Goal: Task Accomplishment & Management: Use online tool/utility

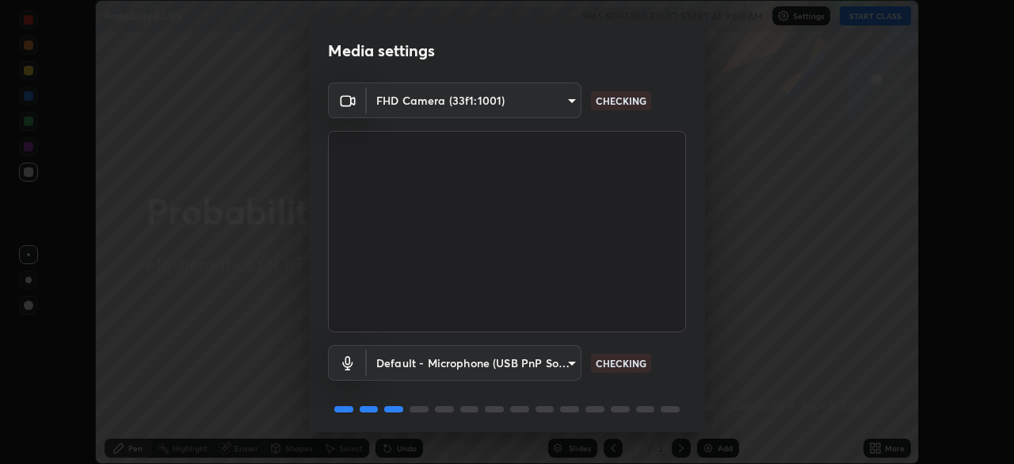
scroll to position [56, 0]
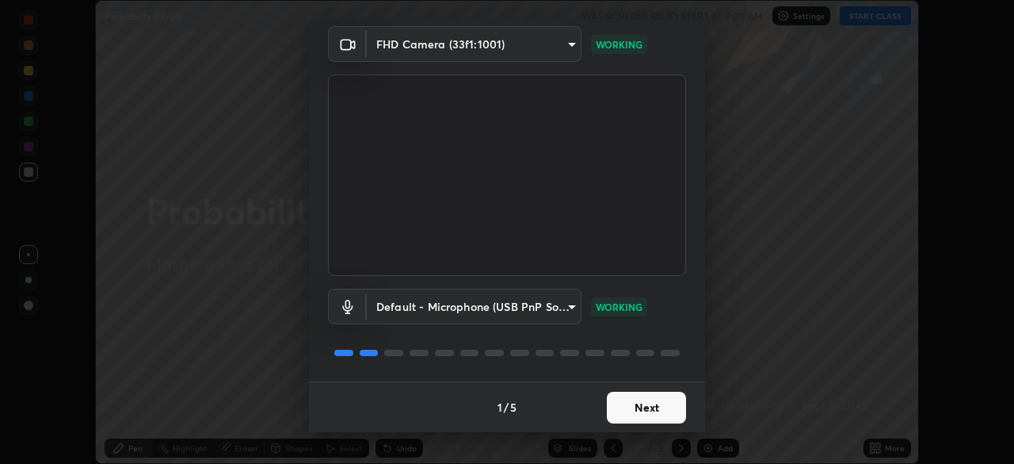
click at [641, 408] on button "Next" at bounding box center [646, 407] width 79 height 32
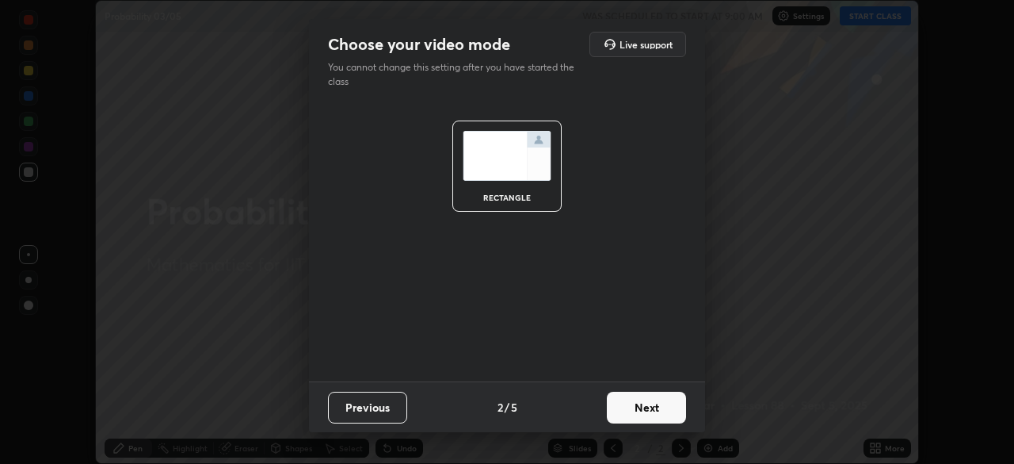
scroll to position [0, 0]
click at [643, 409] on button "Next" at bounding box center [646, 407] width 79 height 32
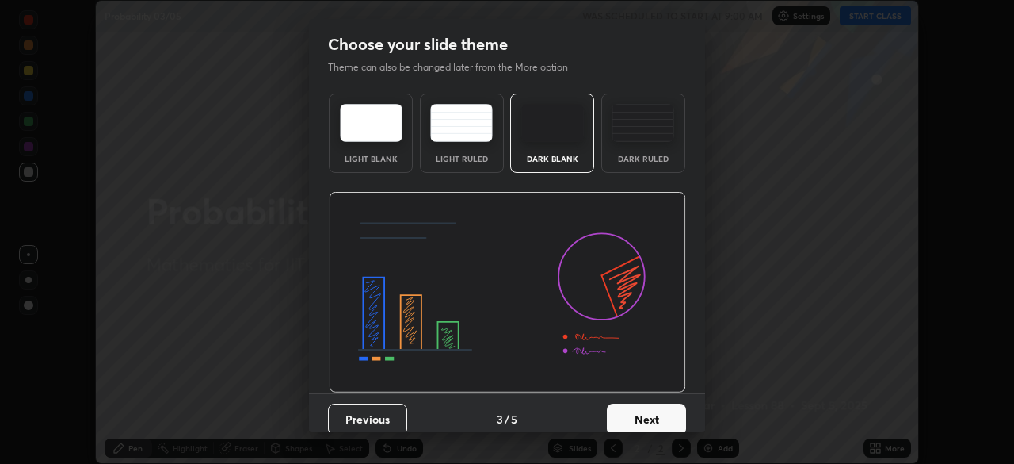
click at [644, 418] on button "Next" at bounding box center [646, 419] width 79 height 32
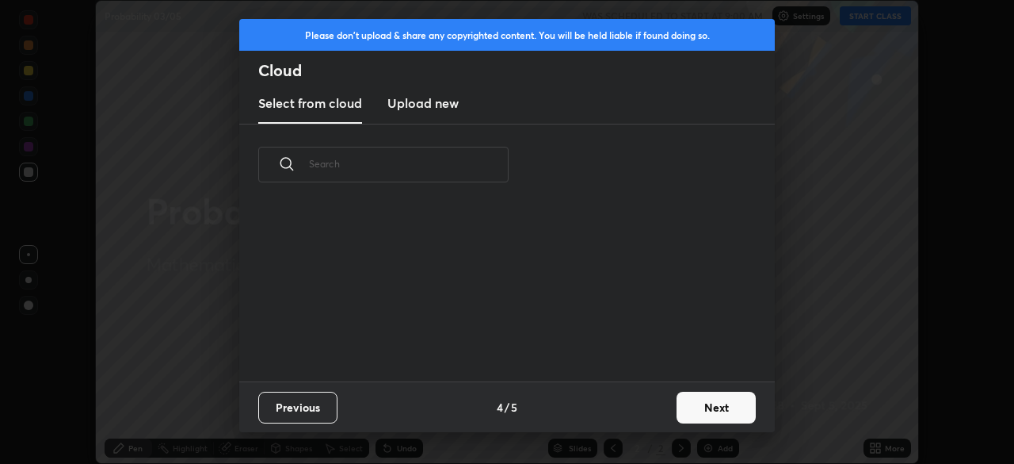
click at [693, 408] on button "Next" at bounding box center [716, 407] width 79 height 32
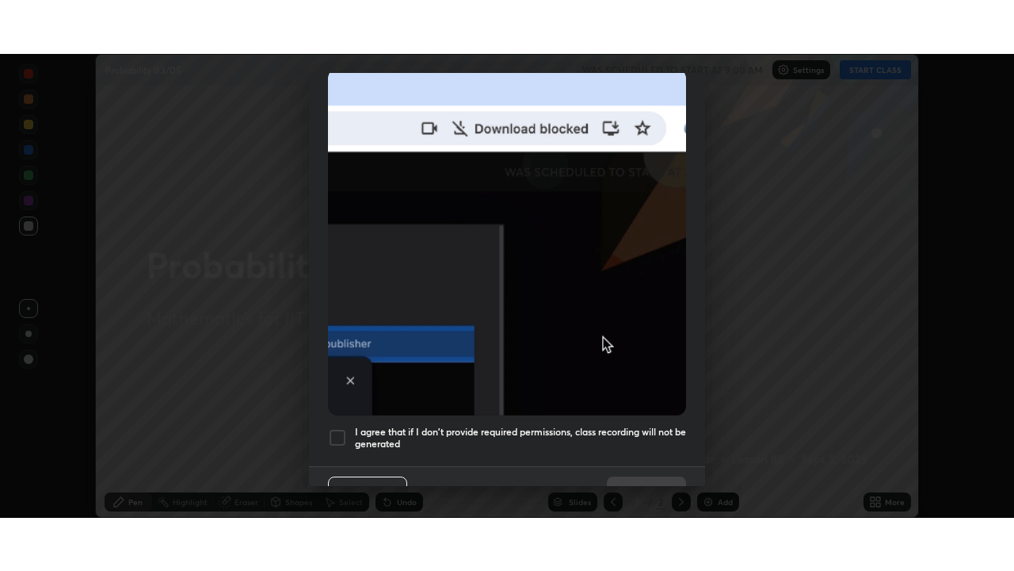
scroll to position [380, 0]
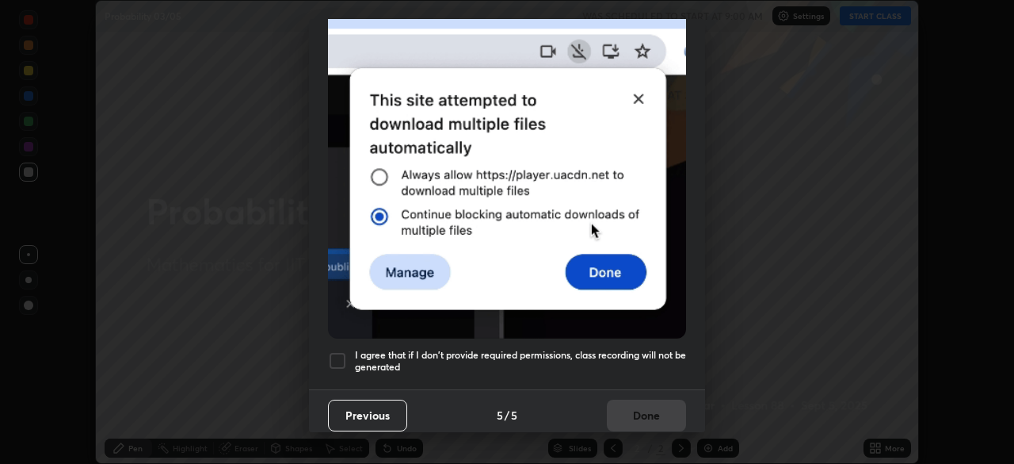
click at [621, 349] on h5 "I agree that if I don't provide required permissions, class recording will not …" at bounding box center [520, 361] width 331 height 25
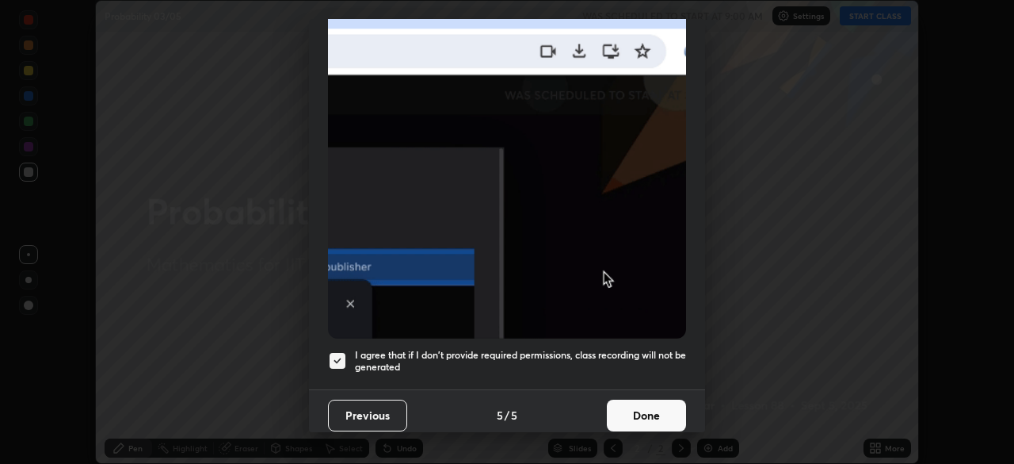
click at [648, 405] on button "Done" at bounding box center [646, 415] width 79 height 32
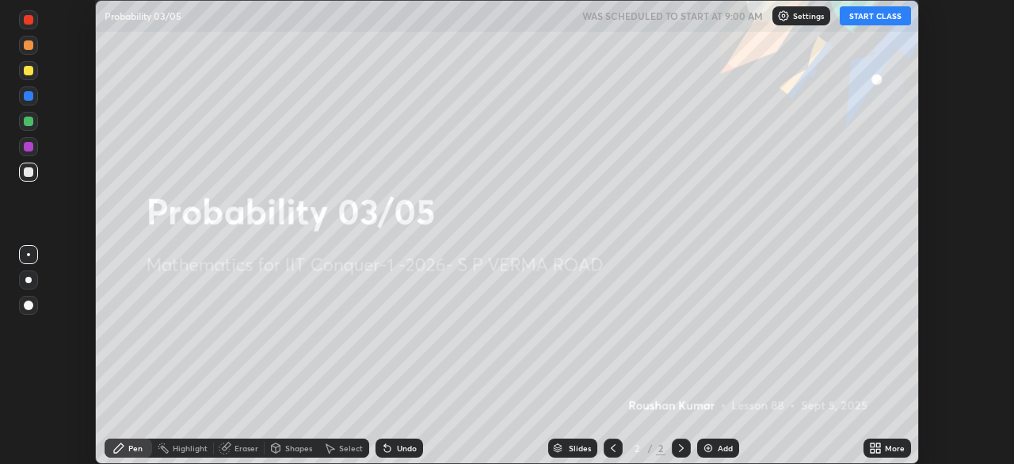
click at [862, 18] on button "START CLASS" at bounding box center [875, 15] width 71 height 19
click at [877, 448] on icon at bounding box center [878, 450] width 4 height 4
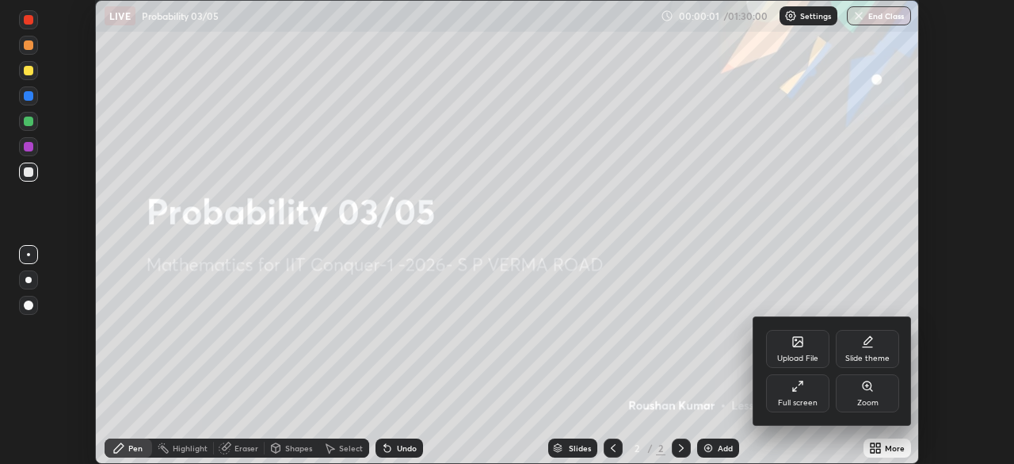
click at [796, 395] on div "Full screen" at bounding box center [797, 393] width 63 height 38
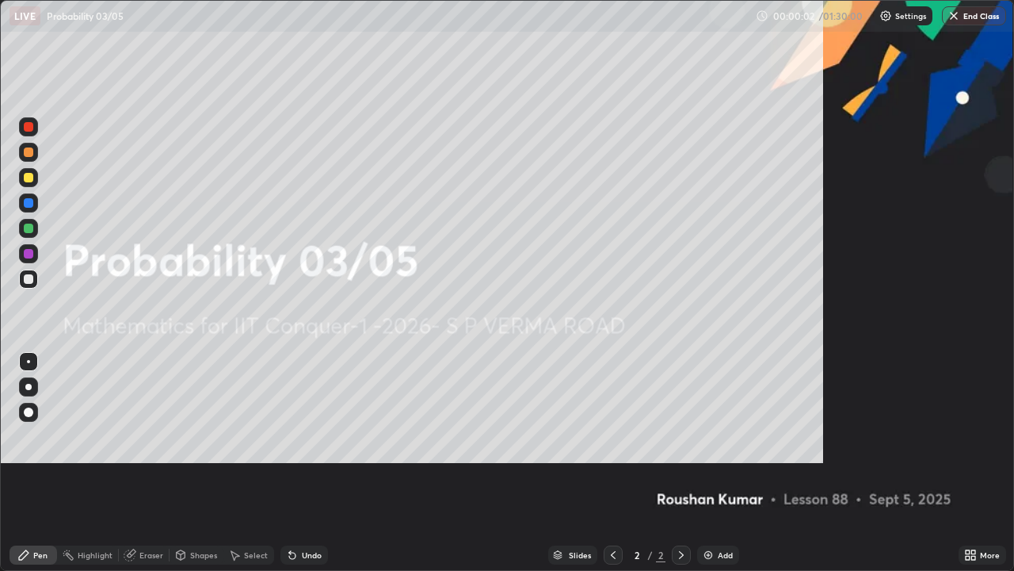
scroll to position [571, 1014]
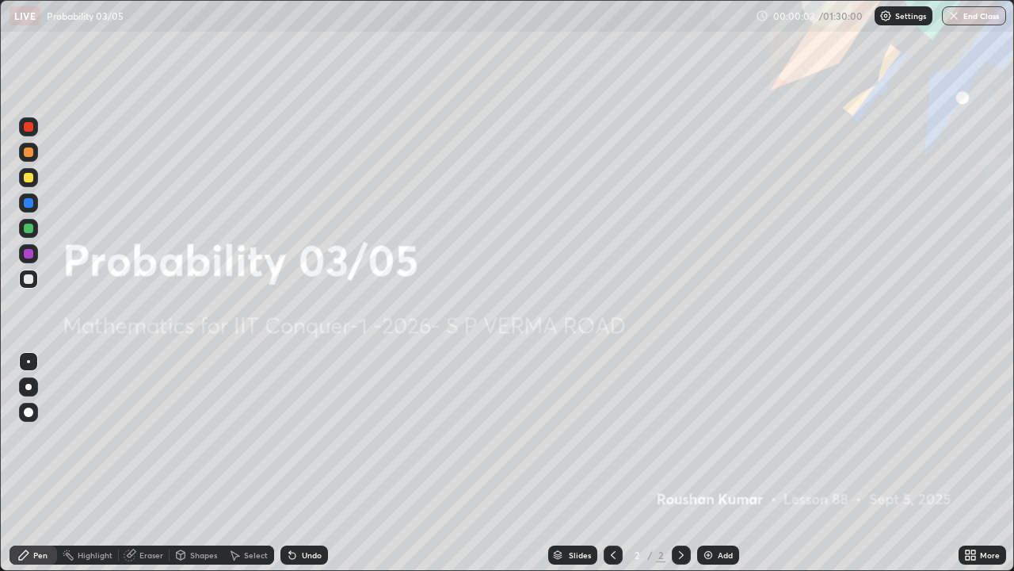
click at [724, 463] on div "Add" at bounding box center [725, 555] width 15 height 8
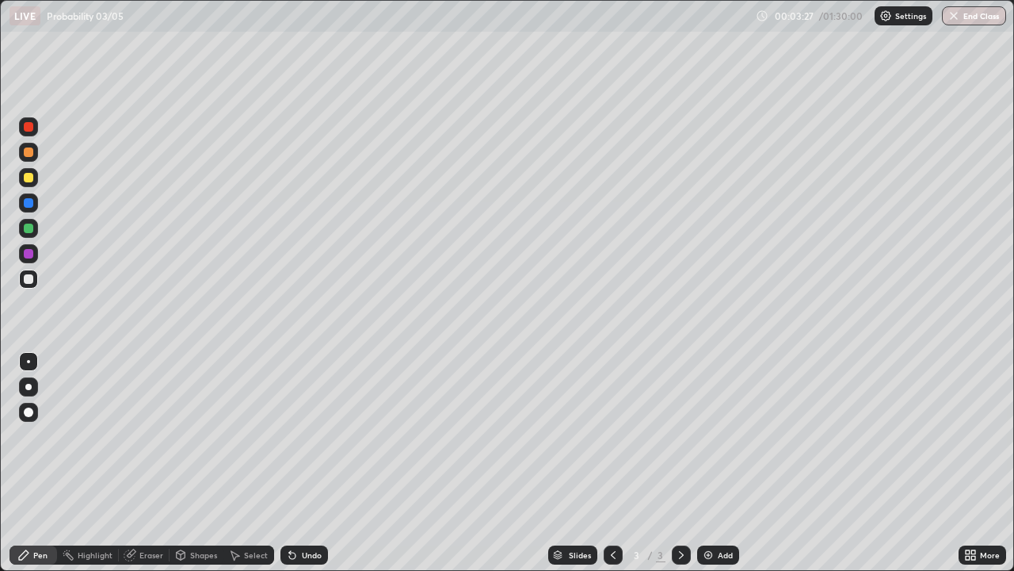
click at [32, 174] on div at bounding box center [29, 178] width 10 height 10
click at [309, 463] on div "Undo" at bounding box center [312, 555] width 20 height 8
click at [311, 463] on div "Undo" at bounding box center [304, 554] width 48 height 19
click at [319, 463] on div "Undo" at bounding box center [304, 554] width 48 height 19
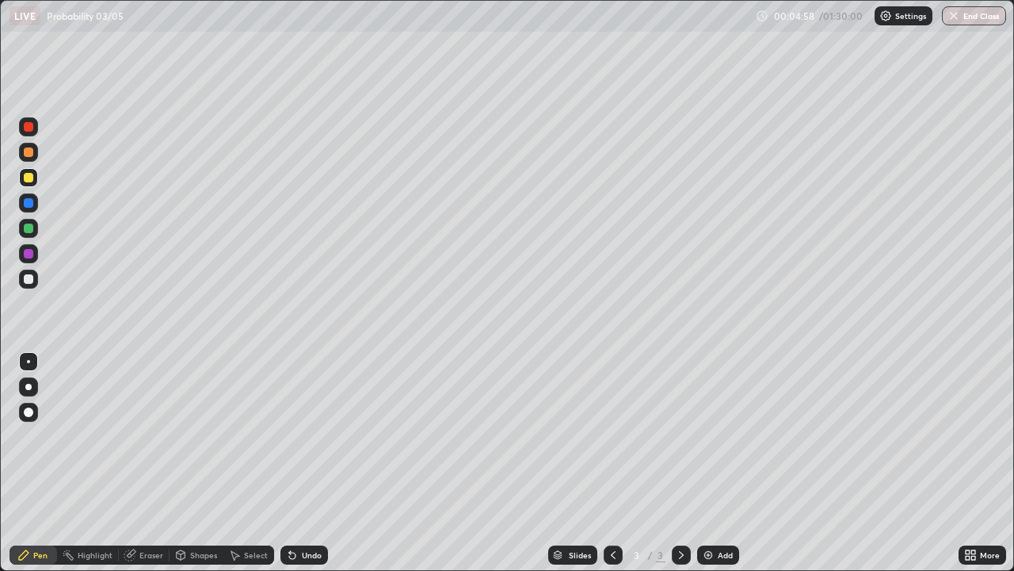
click at [32, 229] on div at bounding box center [29, 228] width 10 height 10
click at [317, 463] on div "Undo" at bounding box center [304, 554] width 48 height 19
click at [319, 463] on div "Undo" at bounding box center [312, 555] width 20 height 8
click at [315, 463] on div "Undo" at bounding box center [312, 555] width 20 height 8
click at [308, 463] on div "Undo" at bounding box center [312, 555] width 20 height 8
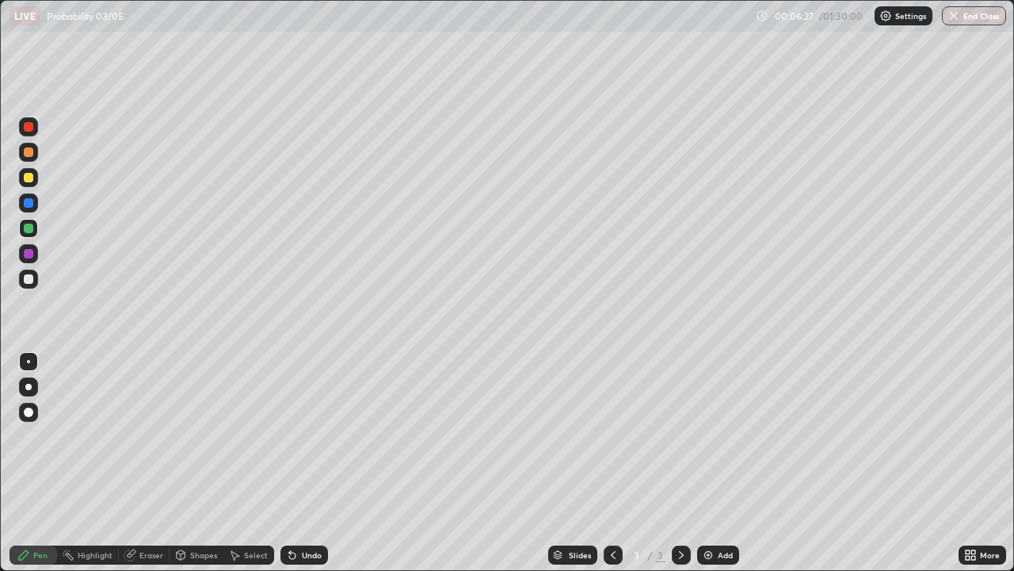
click at [312, 463] on div "Undo" at bounding box center [312, 555] width 20 height 8
click at [307, 463] on div "Undo" at bounding box center [312, 555] width 20 height 8
click at [148, 463] on div "Eraser" at bounding box center [151, 555] width 24 height 8
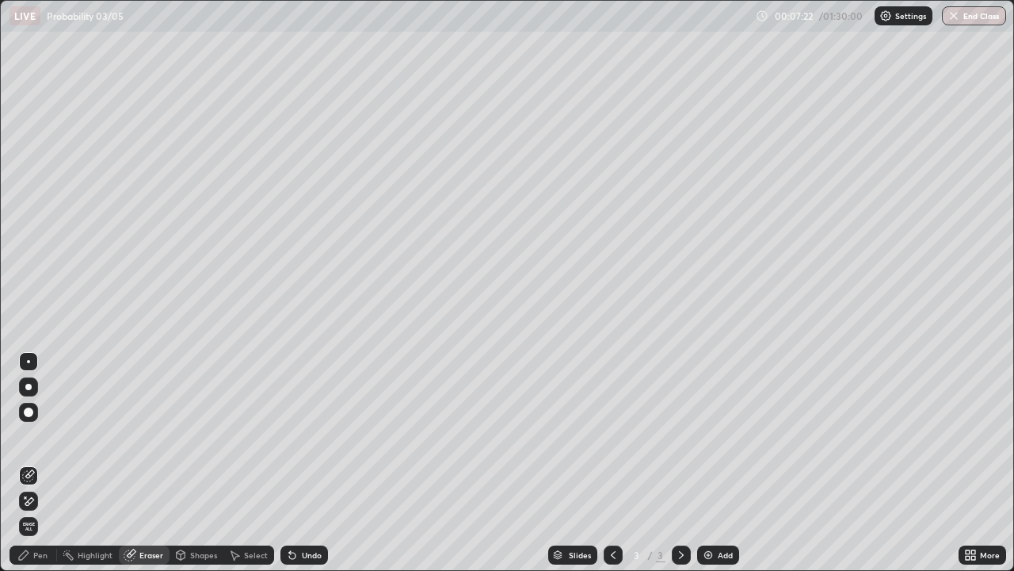
click at [48, 463] on div "Pen" at bounding box center [34, 554] width 48 height 19
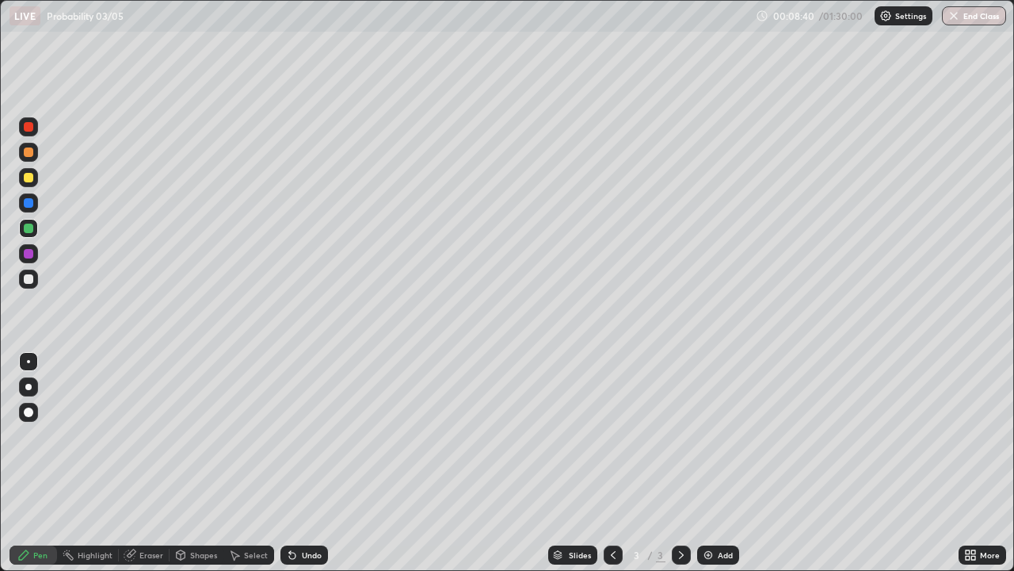
click at [724, 463] on div "Add" at bounding box center [725, 555] width 15 height 8
click at [610, 463] on icon at bounding box center [613, 554] width 13 height 13
click at [679, 463] on icon at bounding box center [681, 555] width 5 height 8
click at [613, 463] on icon at bounding box center [613, 554] width 13 height 13
click at [31, 128] on div at bounding box center [29, 127] width 10 height 10
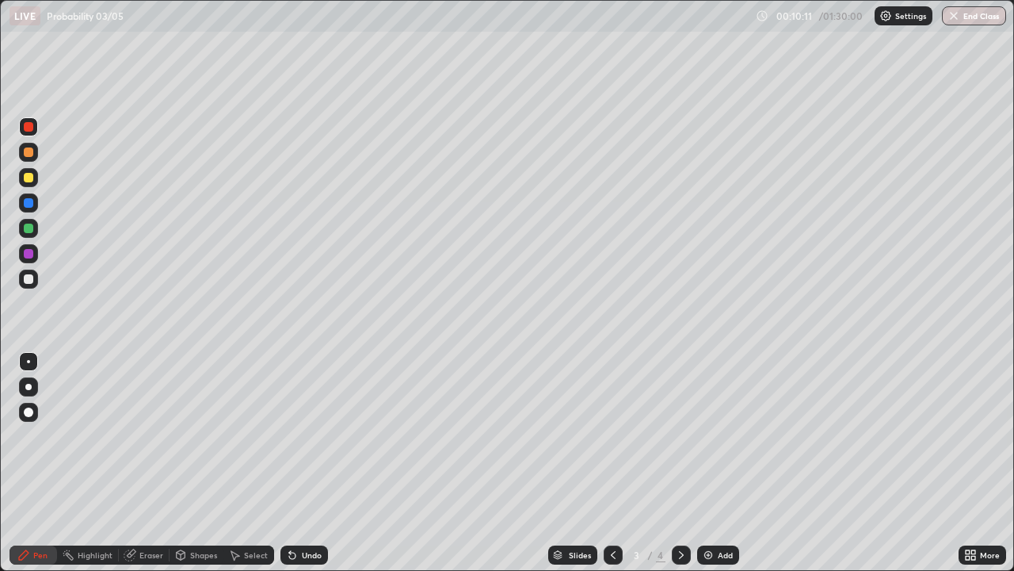
click at [677, 463] on icon at bounding box center [681, 554] width 13 height 13
click at [29, 229] on div at bounding box center [29, 228] width 10 height 10
click at [311, 463] on div "Undo" at bounding box center [312, 555] width 20 height 8
click at [30, 181] on div at bounding box center [29, 178] width 10 height 10
click at [718, 463] on div "Add" at bounding box center [725, 555] width 15 height 8
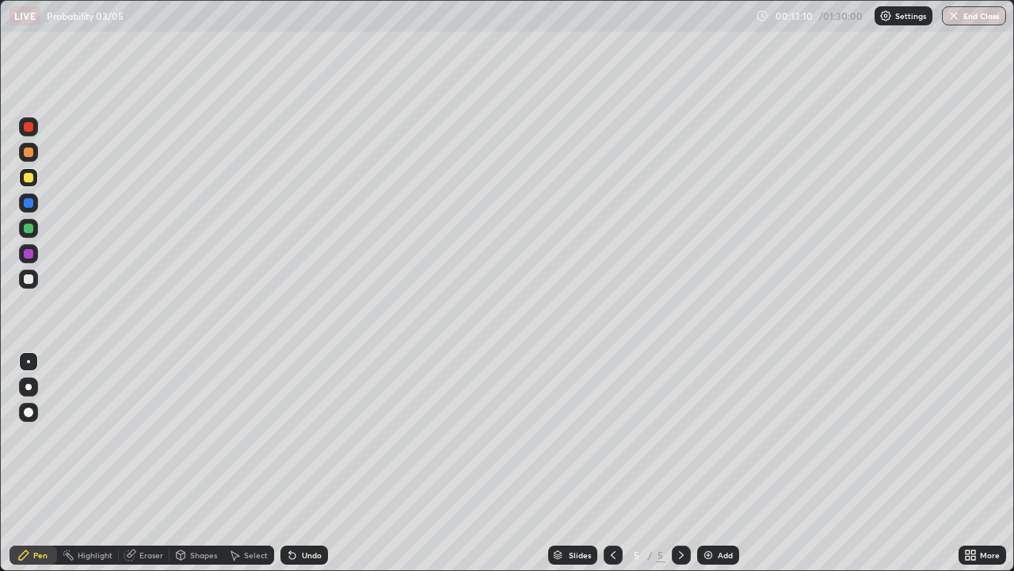
click at [612, 463] on icon at bounding box center [613, 554] width 13 height 13
click at [679, 463] on icon at bounding box center [681, 555] width 5 height 8
click at [30, 229] on div at bounding box center [29, 228] width 10 height 10
click at [315, 463] on div "Undo" at bounding box center [304, 554] width 48 height 19
click at [312, 463] on div "Undo" at bounding box center [312, 555] width 20 height 8
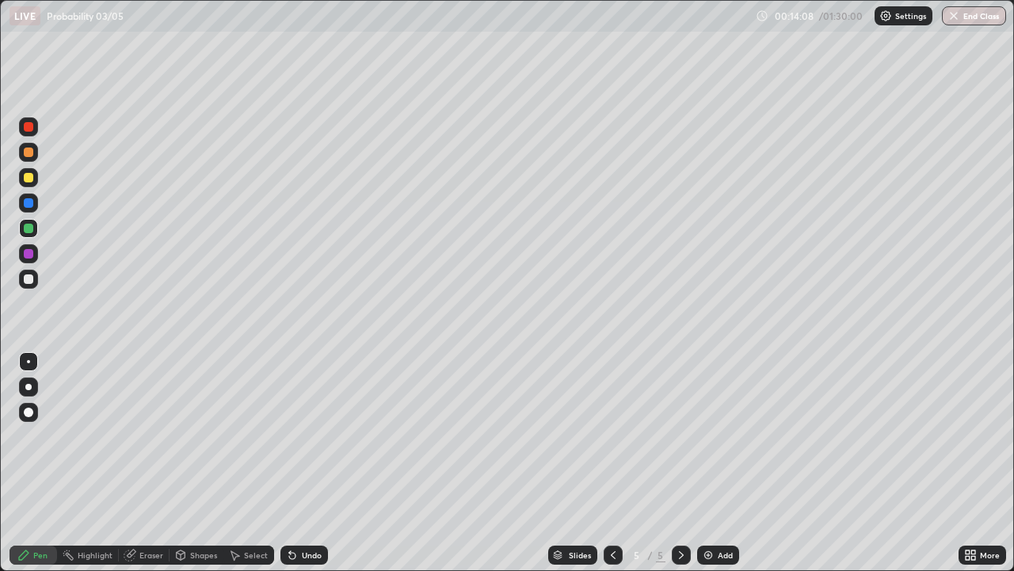
click at [315, 463] on div "Undo" at bounding box center [312, 555] width 20 height 8
click at [31, 177] on div at bounding box center [29, 178] width 10 height 10
click at [721, 463] on div "Add" at bounding box center [725, 555] width 15 height 8
click at [308, 463] on div "Undo" at bounding box center [312, 555] width 20 height 8
click at [314, 463] on div "Undo" at bounding box center [312, 555] width 20 height 8
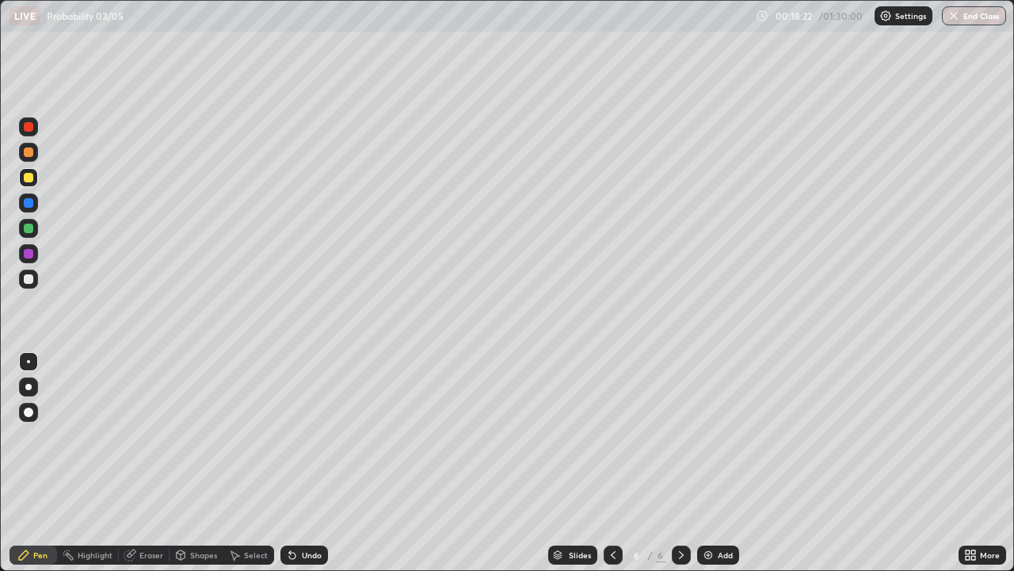
click at [317, 463] on div "Undo" at bounding box center [312, 555] width 20 height 8
click at [28, 231] on div at bounding box center [29, 228] width 10 height 10
click at [28, 128] on div at bounding box center [29, 127] width 10 height 10
click at [32, 280] on div at bounding box center [29, 279] width 10 height 10
click at [30, 253] on div at bounding box center [29, 254] width 10 height 10
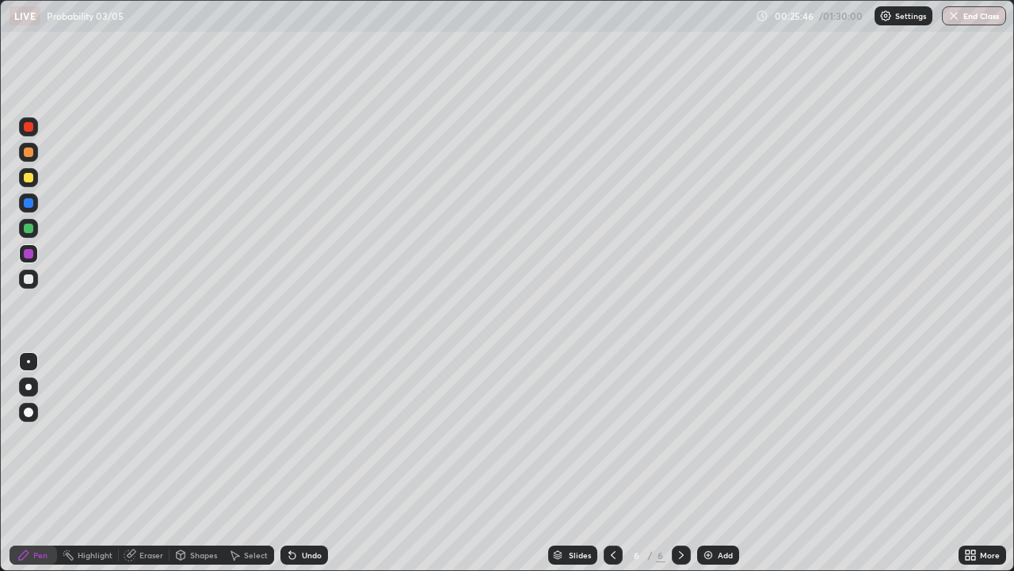
click at [29, 229] on div at bounding box center [29, 228] width 10 height 10
click at [30, 176] on div at bounding box center [29, 178] width 10 height 10
click at [719, 463] on div "Add" at bounding box center [725, 555] width 15 height 8
click at [155, 463] on div "Eraser" at bounding box center [151, 555] width 24 height 8
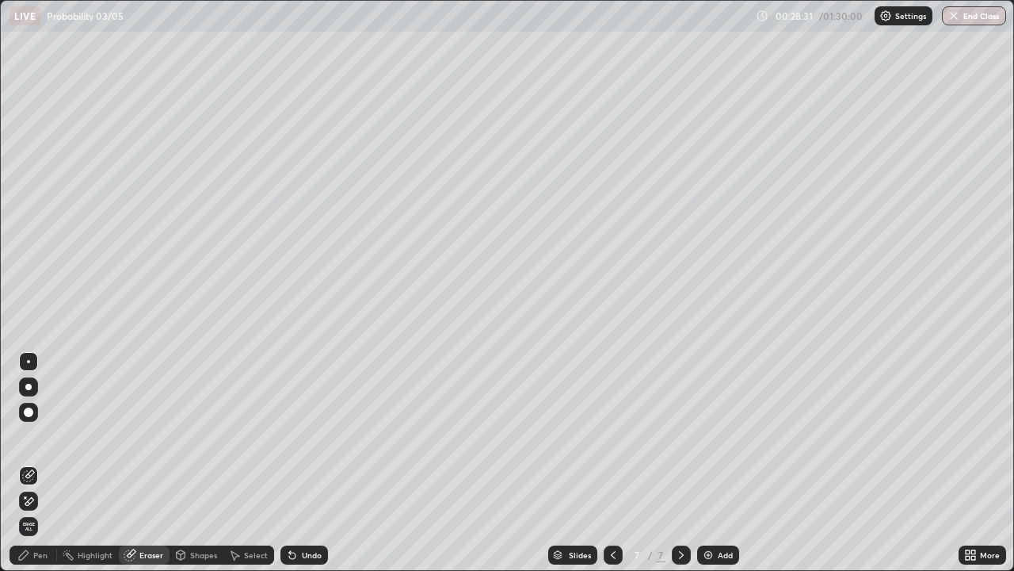
click at [40, 463] on div "Pen" at bounding box center [40, 555] width 14 height 8
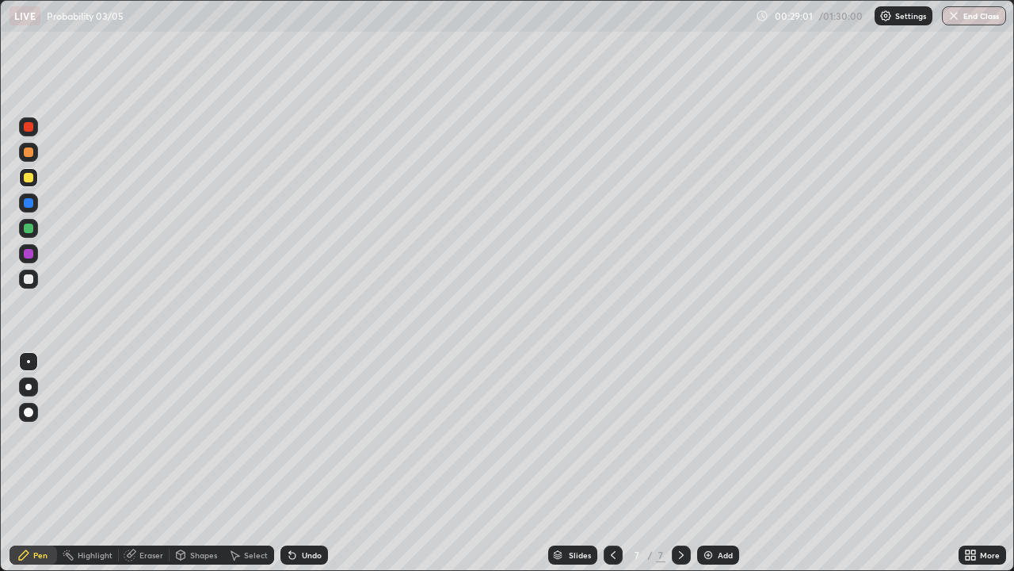
click at [30, 229] on div at bounding box center [29, 228] width 10 height 10
click at [30, 180] on div at bounding box center [29, 178] width 10 height 10
click at [29, 230] on div at bounding box center [29, 228] width 10 height 10
click at [309, 463] on div "Undo" at bounding box center [312, 555] width 20 height 8
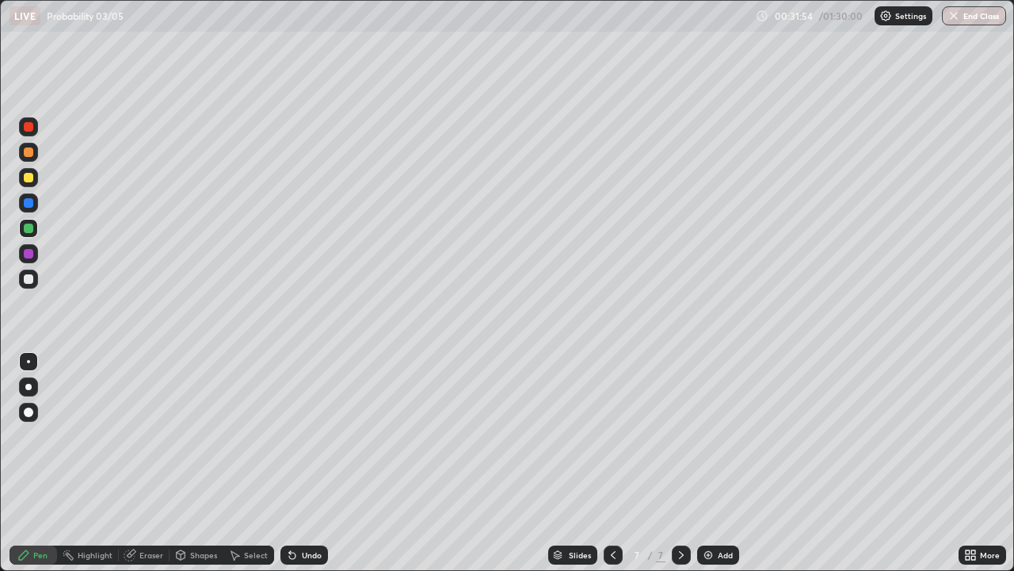
click at [312, 463] on div "Undo" at bounding box center [312, 555] width 20 height 8
click at [320, 463] on div "Undo" at bounding box center [304, 554] width 48 height 19
click at [316, 463] on div "Undo" at bounding box center [312, 555] width 20 height 8
click at [31, 177] on div at bounding box center [29, 178] width 10 height 10
click at [725, 463] on div "Add" at bounding box center [725, 555] width 15 height 8
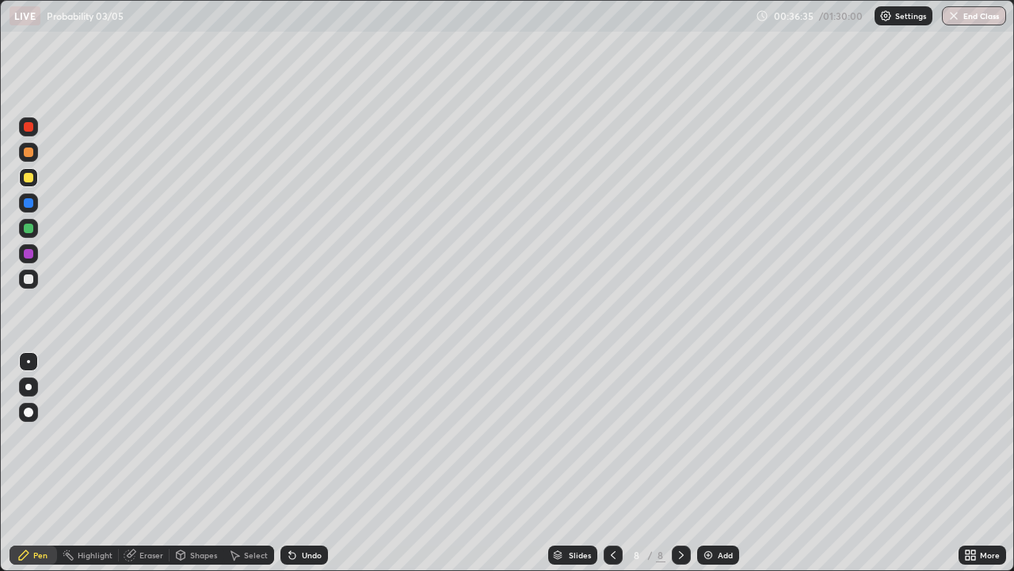
click at [313, 463] on div "Undo" at bounding box center [304, 554] width 48 height 19
click at [315, 463] on div "Undo" at bounding box center [312, 555] width 20 height 8
click at [305, 463] on div "Undo" at bounding box center [304, 554] width 48 height 19
click at [311, 463] on div "Undo" at bounding box center [304, 554] width 48 height 19
click at [315, 463] on div "Undo" at bounding box center [304, 554] width 48 height 19
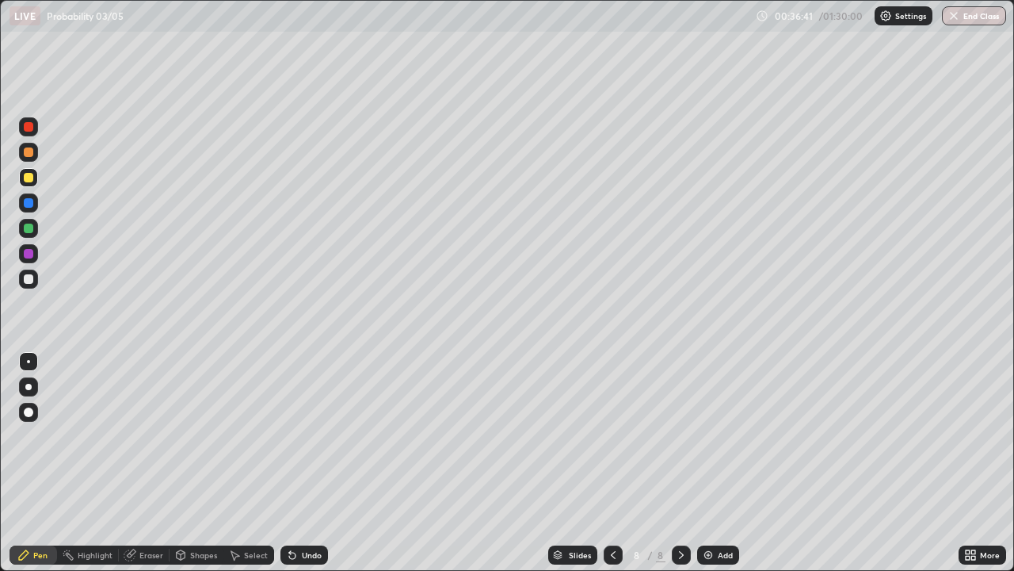
click at [319, 463] on div "Undo" at bounding box center [312, 555] width 20 height 8
click at [320, 463] on div "Undo" at bounding box center [304, 554] width 48 height 19
click at [29, 128] on div at bounding box center [29, 127] width 10 height 10
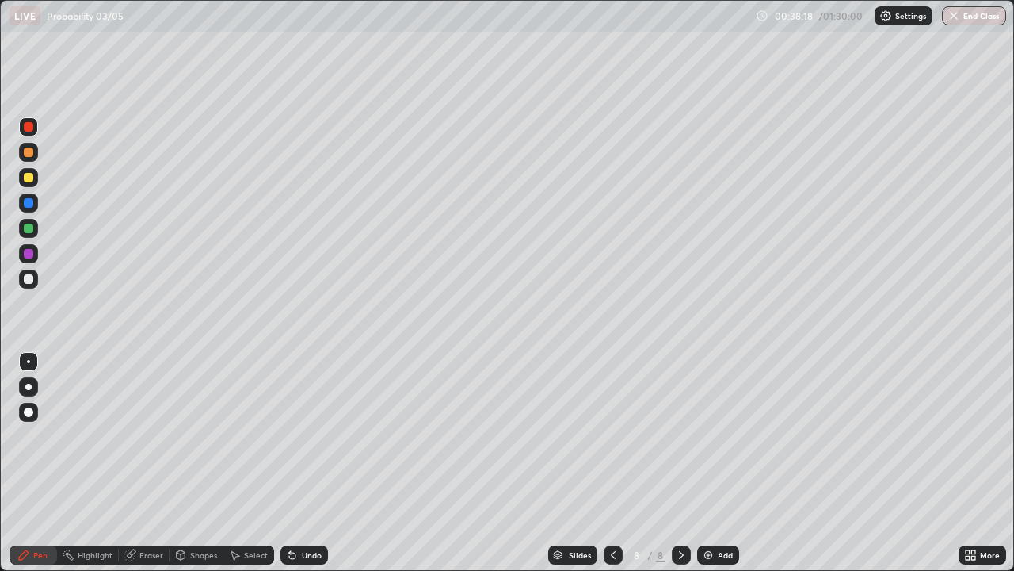
click at [29, 227] on div at bounding box center [29, 228] width 10 height 10
click at [28, 280] on div at bounding box center [29, 279] width 10 height 10
click at [32, 258] on div at bounding box center [29, 254] width 10 height 10
click at [35, 277] on div at bounding box center [28, 278] width 19 height 19
click at [150, 463] on div "Eraser" at bounding box center [151, 555] width 24 height 8
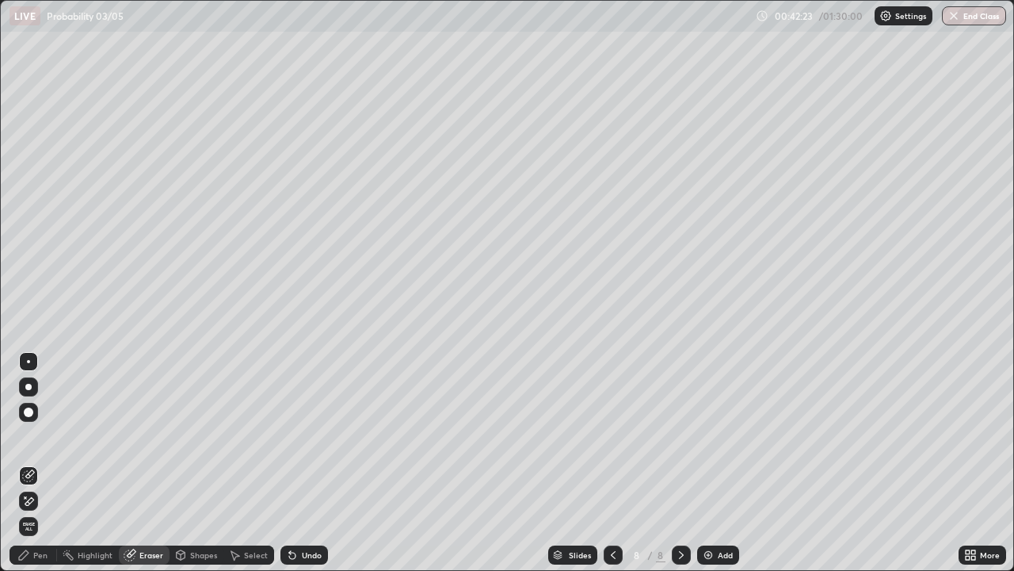
click at [45, 463] on div "Pen" at bounding box center [40, 555] width 14 height 8
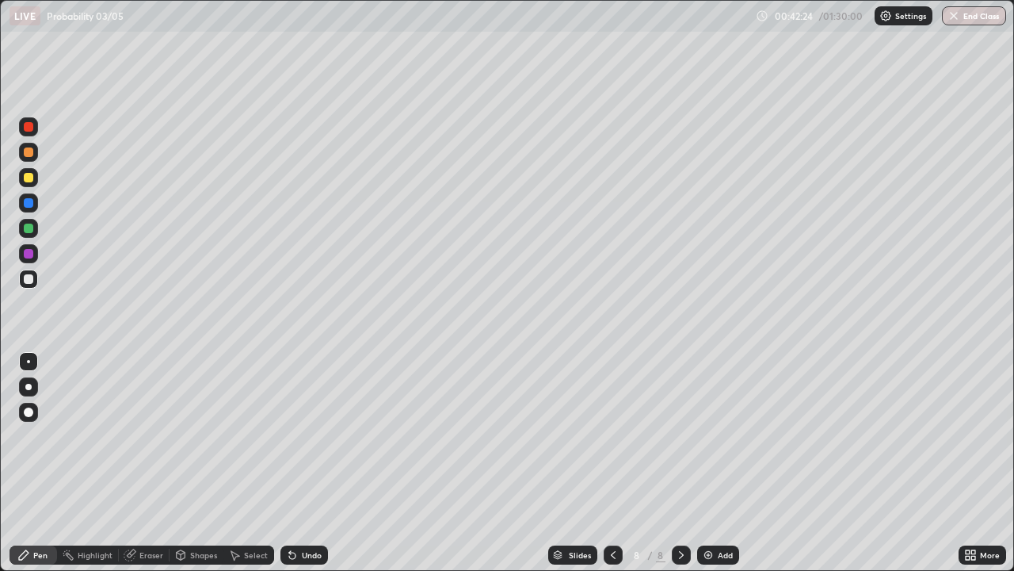
click at [29, 183] on div at bounding box center [28, 177] width 19 height 19
click at [151, 463] on div "Eraser" at bounding box center [151, 555] width 24 height 8
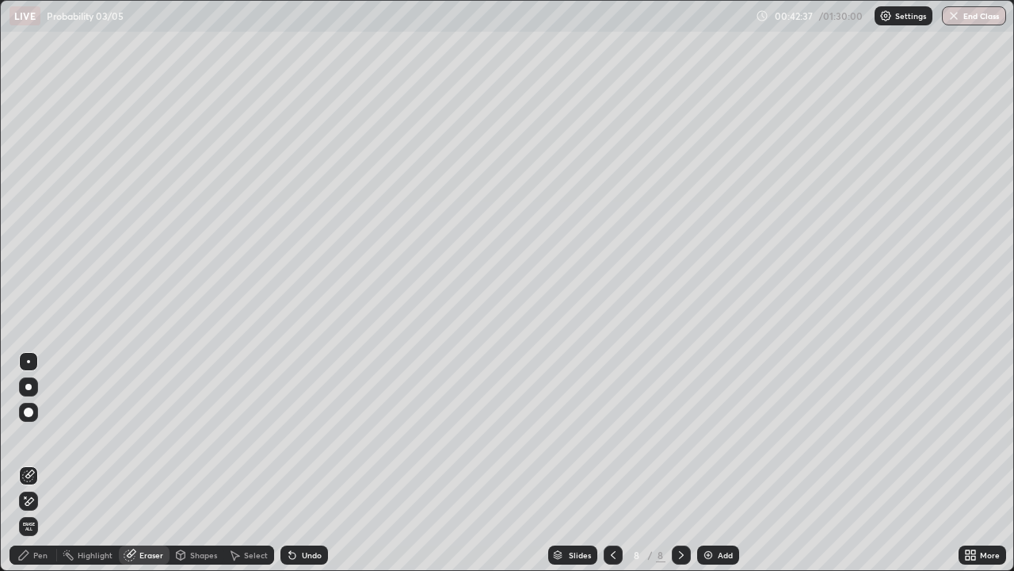
click at [35, 463] on div "Pen" at bounding box center [34, 554] width 48 height 19
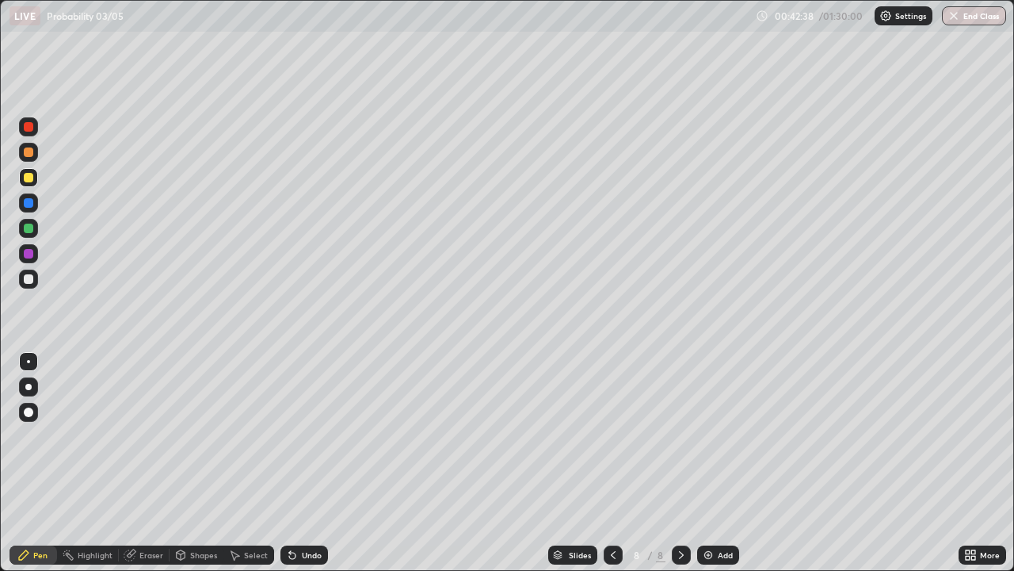
click at [28, 230] on div at bounding box center [29, 228] width 10 height 10
click at [26, 280] on div at bounding box center [29, 279] width 10 height 10
click at [148, 463] on div "Eraser" at bounding box center [151, 555] width 24 height 8
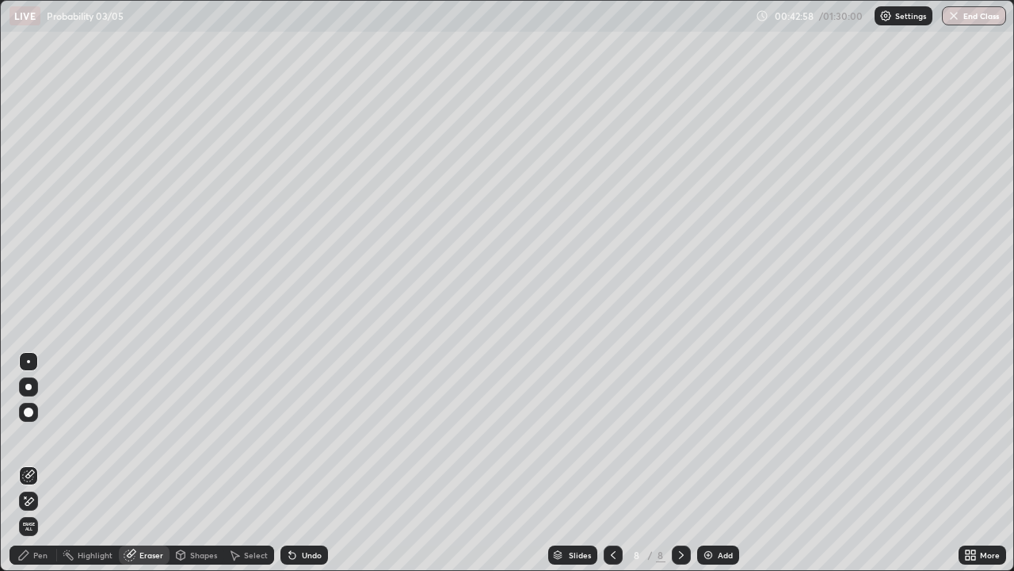
click at [39, 463] on div "Pen" at bounding box center [40, 555] width 14 height 8
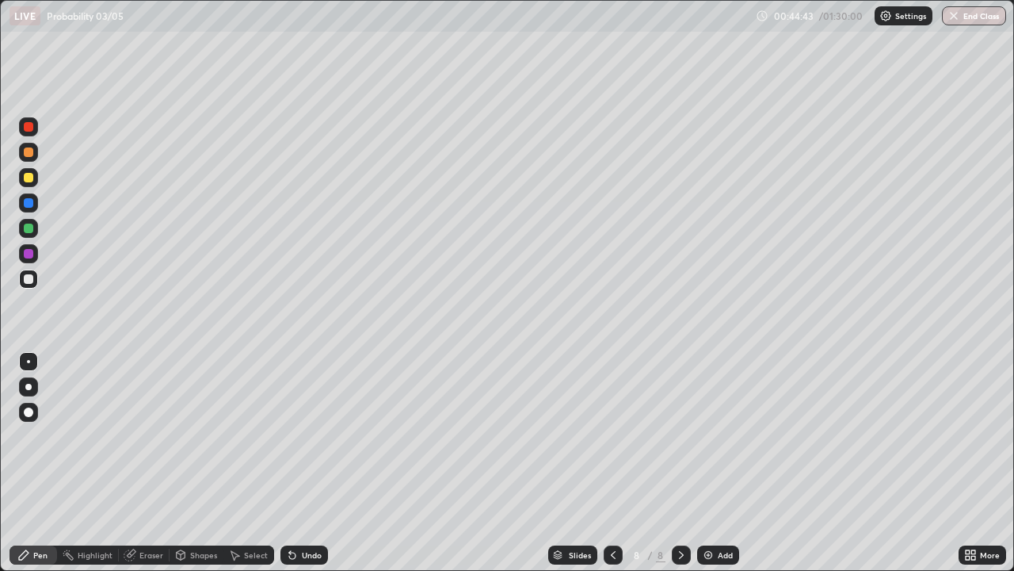
click at [756, 463] on div "Slides 8 / 8 Add" at bounding box center [643, 555] width 631 height 32
click at [32, 204] on div at bounding box center [29, 203] width 10 height 10
click at [32, 174] on div at bounding box center [29, 178] width 10 height 10
click at [720, 463] on div "Add" at bounding box center [725, 555] width 15 height 8
click at [312, 463] on div "Undo" at bounding box center [312, 555] width 20 height 8
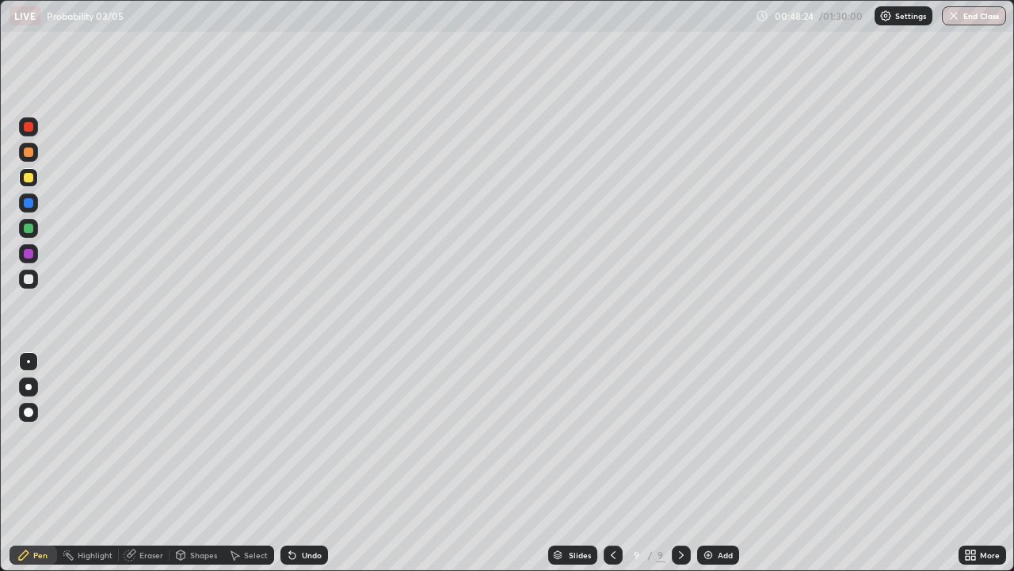
click at [309, 463] on div "Undo" at bounding box center [312, 555] width 20 height 8
click at [308, 463] on div "Undo" at bounding box center [312, 555] width 20 height 8
click at [314, 463] on div "Undo" at bounding box center [312, 555] width 20 height 8
click at [312, 463] on div "Undo" at bounding box center [312, 555] width 20 height 8
click at [28, 231] on div at bounding box center [29, 228] width 10 height 10
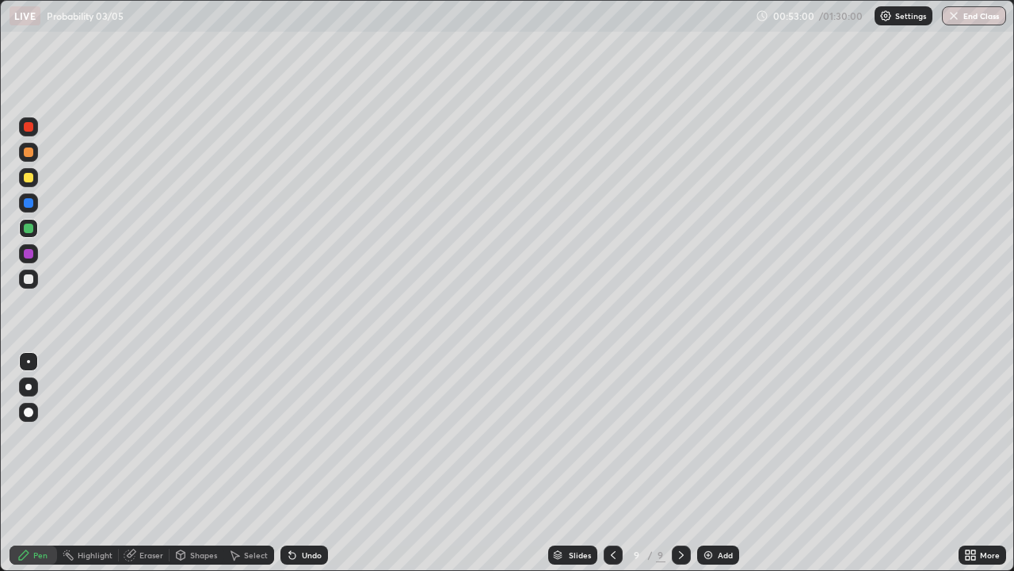
click at [32, 280] on div at bounding box center [29, 279] width 10 height 10
click at [29, 177] on div at bounding box center [29, 178] width 10 height 10
click at [724, 463] on div "Add" at bounding box center [725, 555] width 15 height 8
click at [32, 230] on div at bounding box center [29, 228] width 10 height 10
click at [31, 184] on div at bounding box center [28, 177] width 19 height 19
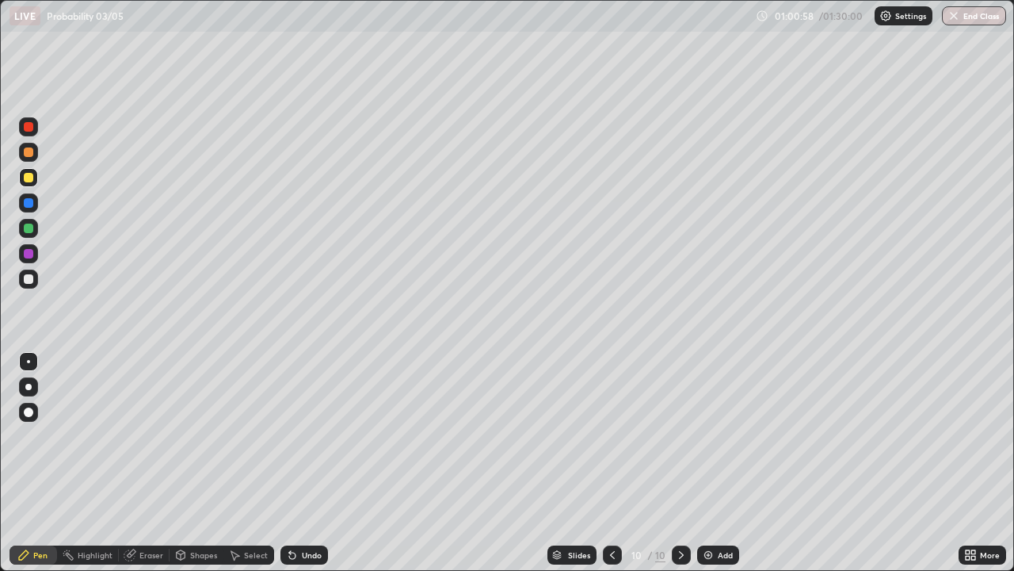
click at [32, 279] on div at bounding box center [29, 279] width 10 height 10
click at [29, 177] on div at bounding box center [29, 178] width 10 height 10
click at [720, 463] on div "Add" at bounding box center [725, 555] width 15 height 8
click at [30, 230] on div at bounding box center [29, 228] width 10 height 10
click at [31, 280] on div at bounding box center [29, 279] width 10 height 10
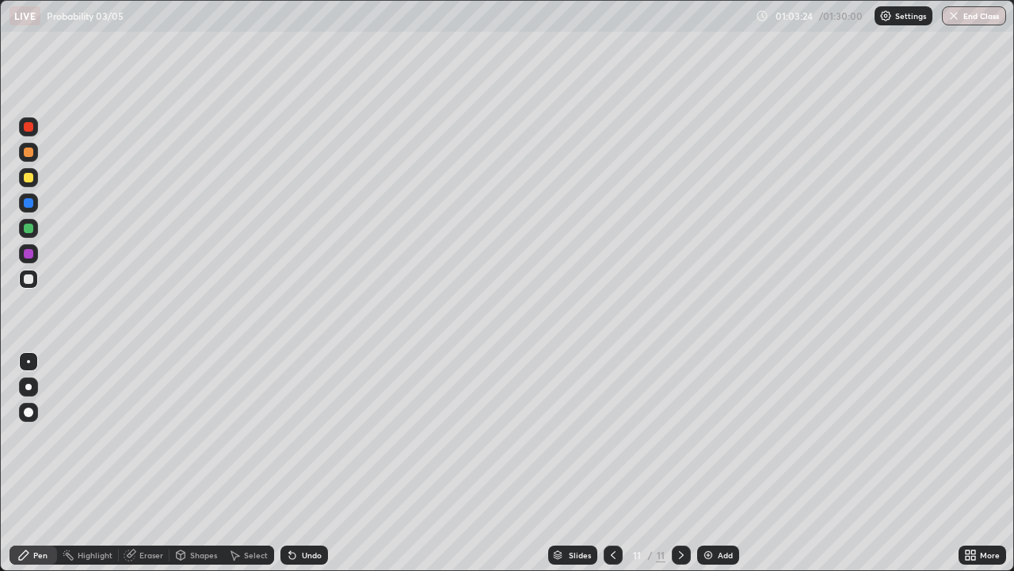
click at [306, 463] on div "Undo" at bounding box center [312, 555] width 20 height 8
click at [311, 463] on div "Undo" at bounding box center [312, 555] width 20 height 8
click at [310, 463] on div "Undo" at bounding box center [312, 555] width 20 height 8
click at [311, 463] on div "Undo" at bounding box center [312, 555] width 20 height 8
click at [312, 463] on div "Undo" at bounding box center [312, 555] width 20 height 8
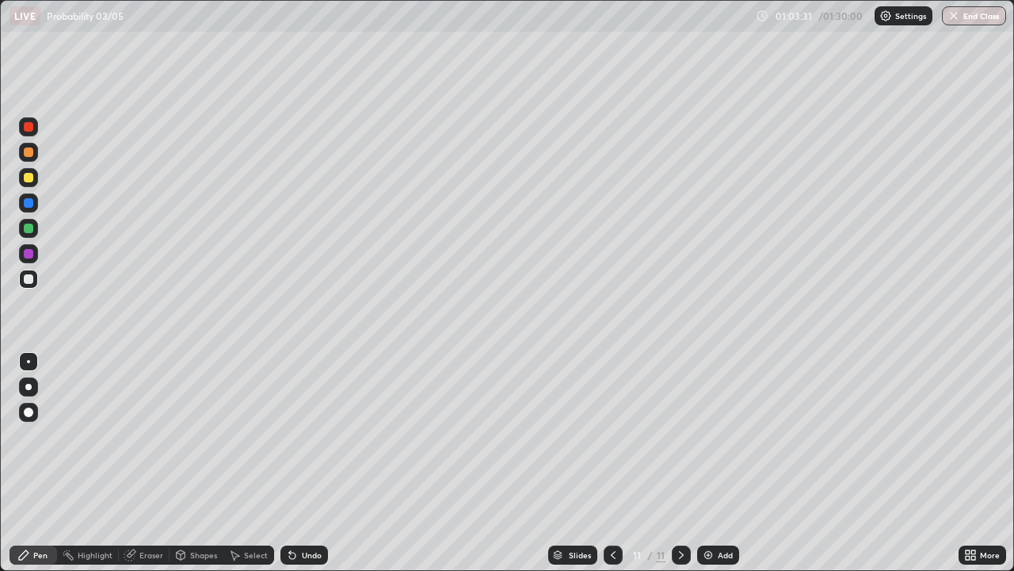
click at [314, 463] on div "Undo" at bounding box center [312, 555] width 20 height 8
click at [313, 463] on div "Undo" at bounding box center [312, 555] width 20 height 8
click at [314, 463] on div "Undo" at bounding box center [312, 555] width 20 height 8
click at [311, 463] on div "Undo" at bounding box center [312, 555] width 20 height 8
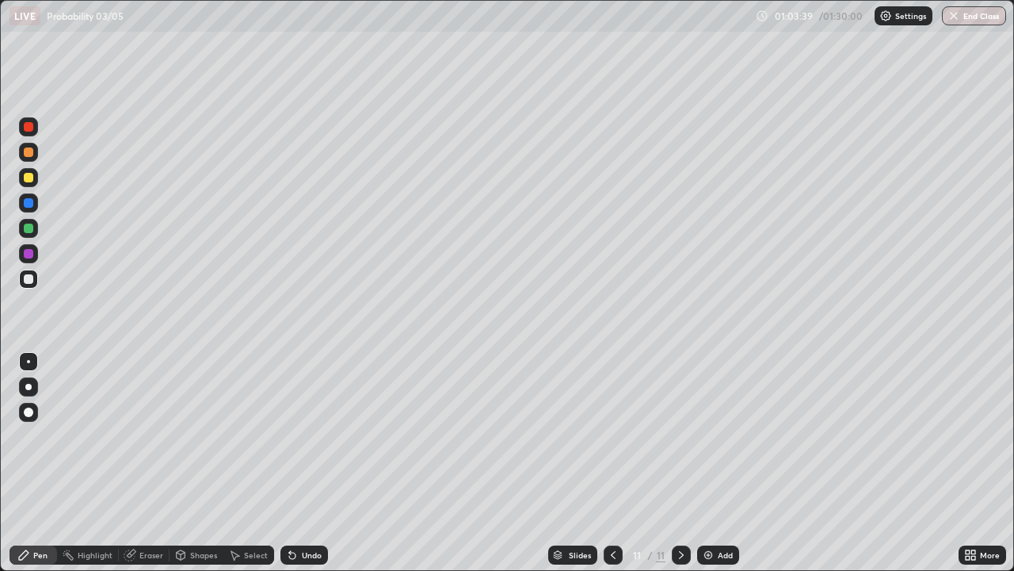
click at [310, 463] on div "Undo" at bounding box center [312, 555] width 20 height 8
click at [311, 463] on div "Undo" at bounding box center [312, 555] width 20 height 8
click at [29, 179] on div at bounding box center [29, 178] width 10 height 10
click at [309, 463] on div "Undo" at bounding box center [312, 555] width 20 height 8
click at [30, 231] on div at bounding box center [29, 228] width 10 height 10
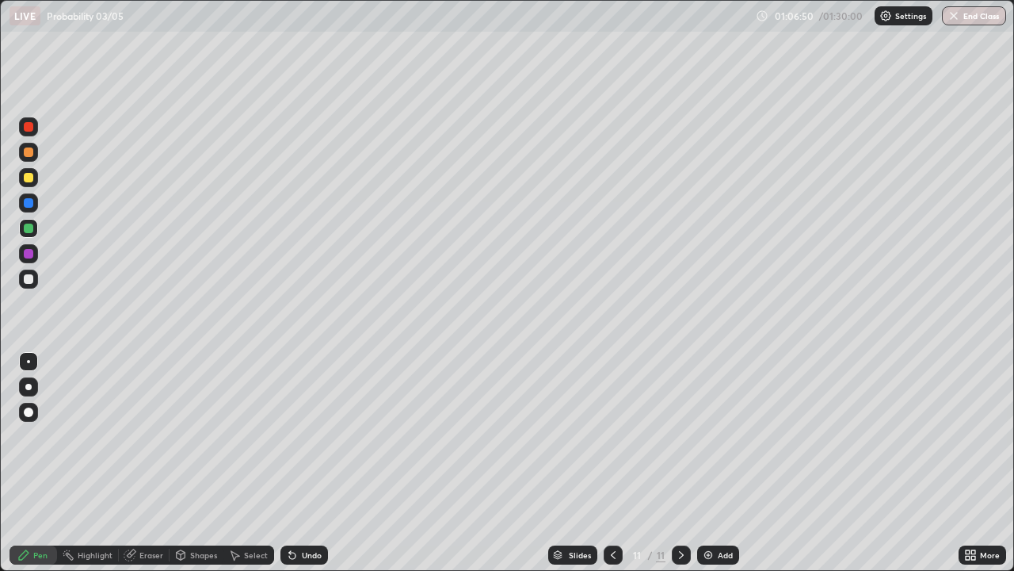
click at [31, 279] on div at bounding box center [29, 279] width 10 height 10
click at [32, 226] on div at bounding box center [29, 228] width 10 height 10
click at [317, 463] on div "Undo" at bounding box center [312, 555] width 20 height 8
click at [314, 463] on div "Undo" at bounding box center [312, 555] width 20 height 8
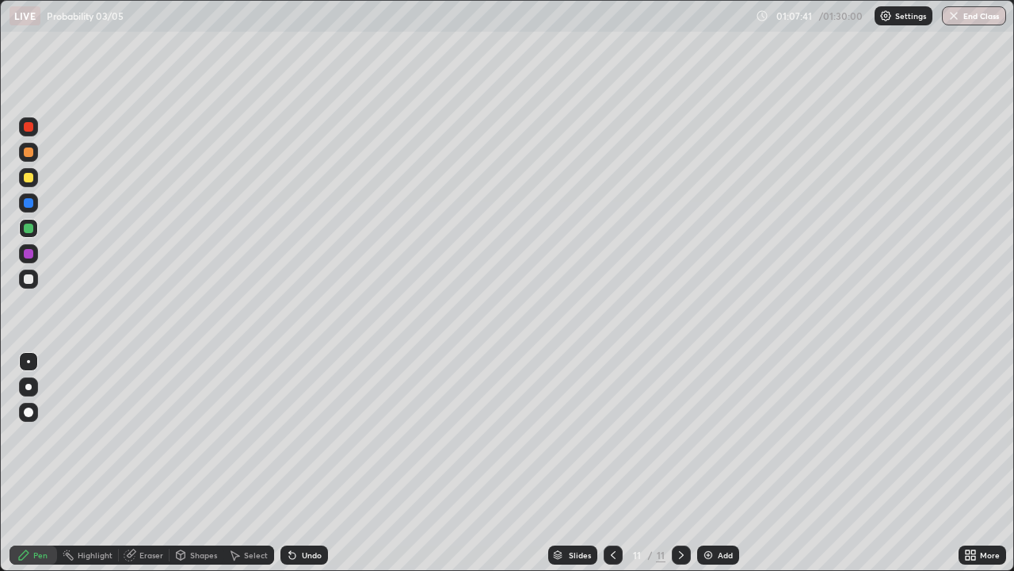
click at [314, 463] on div "Undo" at bounding box center [312, 555] width 20 height 8
click at [311, 463] on div "Undo" at bounding box center [312, 555] width 20 height 8
click at [724, 463] on div "Add" at bounding box center [725, 555] width 15 height 8
click at [610, 463] on icon at bounding box center [613, 554] width 13 height 13
click at [680, 463] on icon at bounding box center [681, 554] width 13 height 13
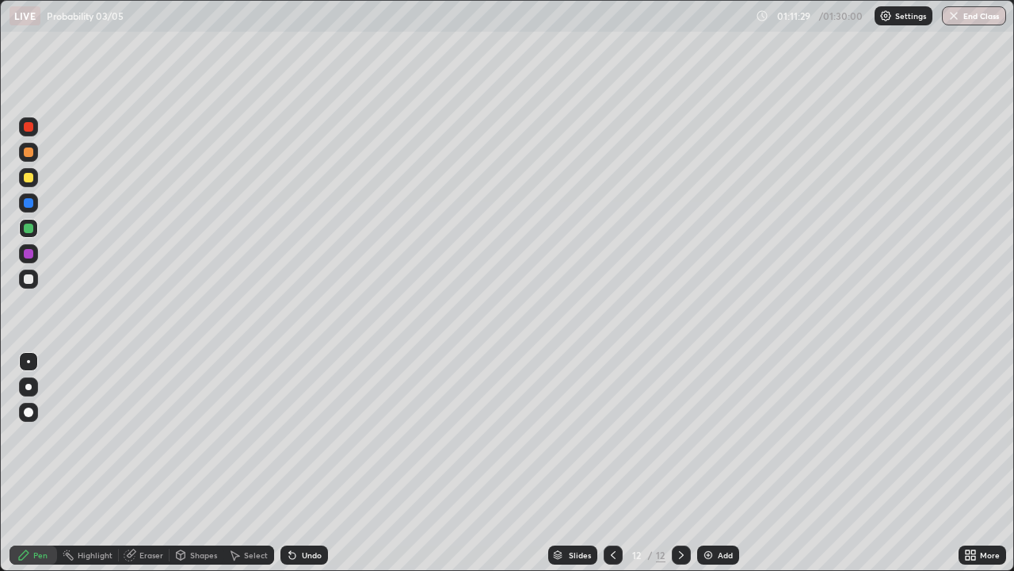
click at [314, 463] on div "Undo" at bounding box center [304, 554] width 48 height 19
click at [314, 463] on div "Undo" at bounding box center [312, 555] width 20 height 8
click at [612, 463] on icon at bounding box center [613, 554] width 13 height 13
click at [680, 463] on icon at bounding box center [681, 555] width 5 height 8
click at [317, 463] on div "Undo" at bounding box center [312, 555] width 20 height 8
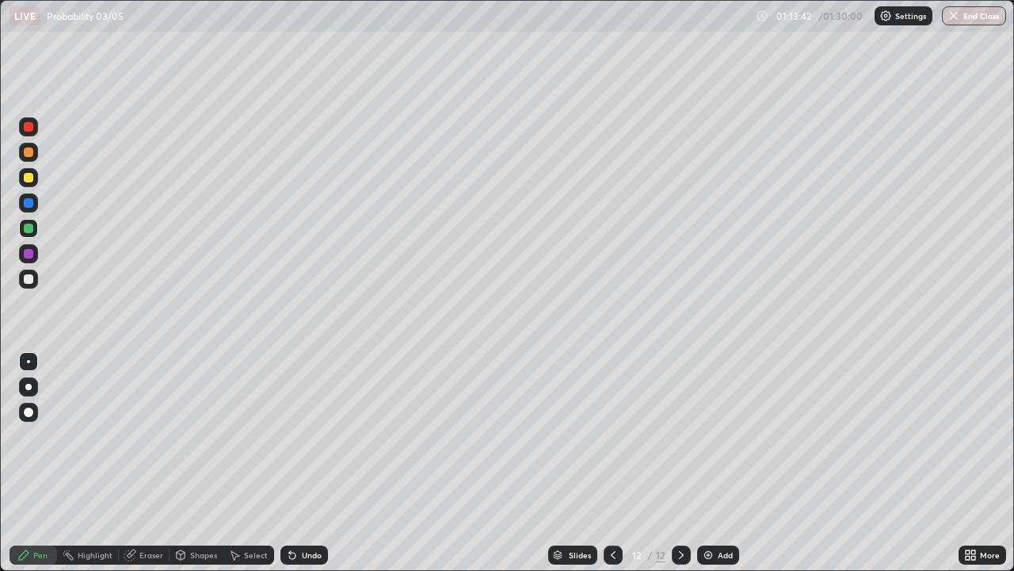
click at [29, 178] on div at bounding box center [29, 178] width 10 height 10
click at [30, 230] on div at bounding box center [29, 228] width 10 height 10
click at [723, 463] on div "Add" at bounding box center [725, 555] width 15 height 8
click at [313, 463] on div "Undo" at bounding box center [312, 555] width 20 height 8
click at [30, 181] on div at bounding box center [29, 178] width 10 height 10
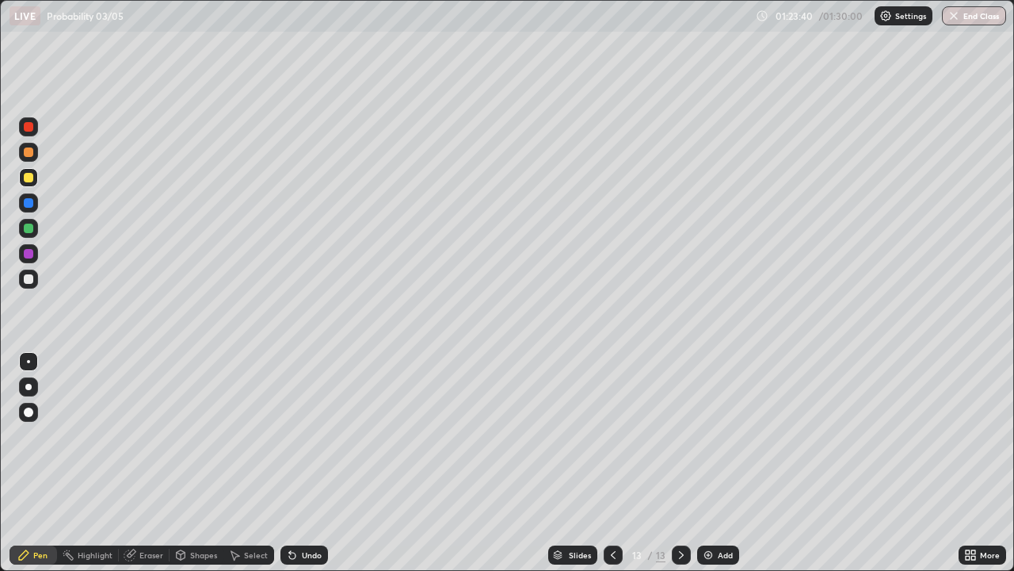
click at [29, 279] on div at bounding box center [29, 279] width 10 height 10
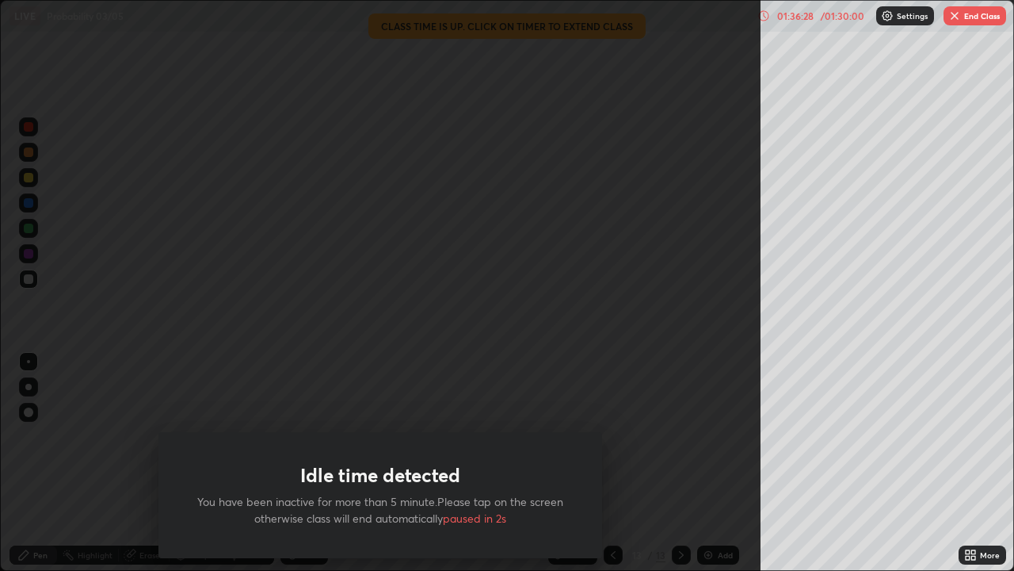
click at [835, 17] on div "/ 01:30:00" at bounding box center [842, 16] width 49 height 10
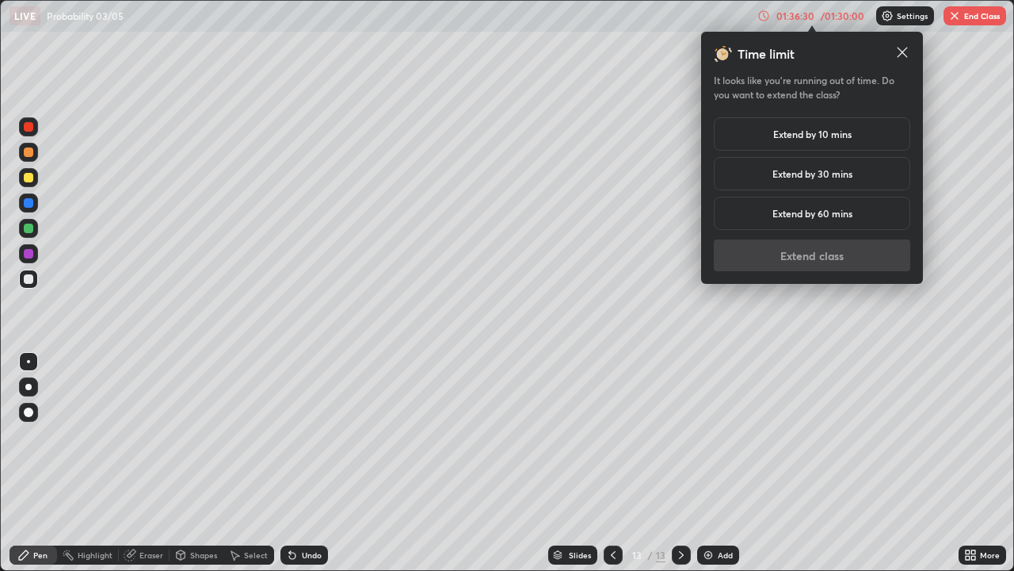
click at [822, 133] on h5 "Extend by 10 mins" at bounding box center [812, 134] width 78 height 14
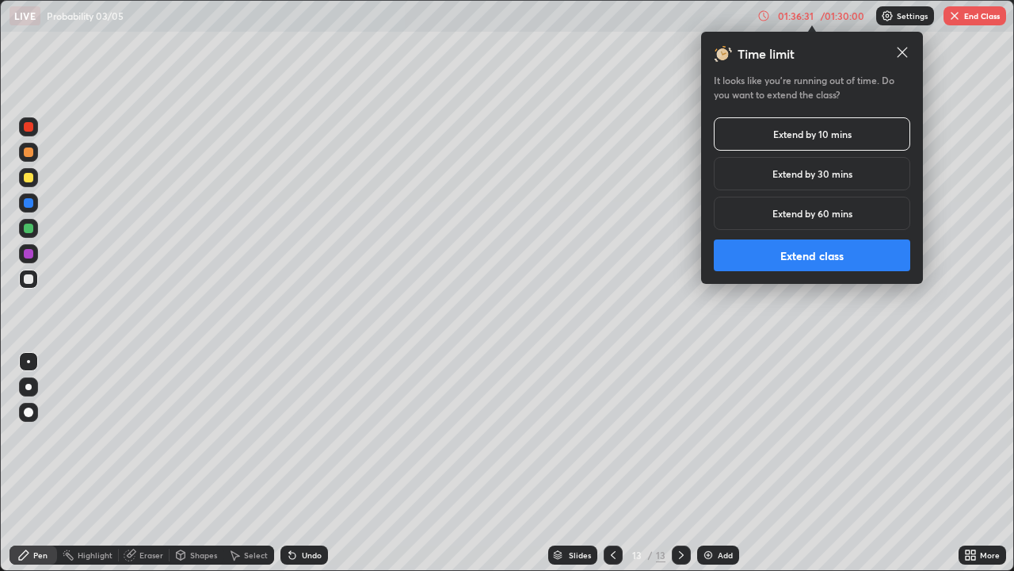
click at [806, 256] on button "Extend class" at bounding box center [812, 255] width 197 height 32
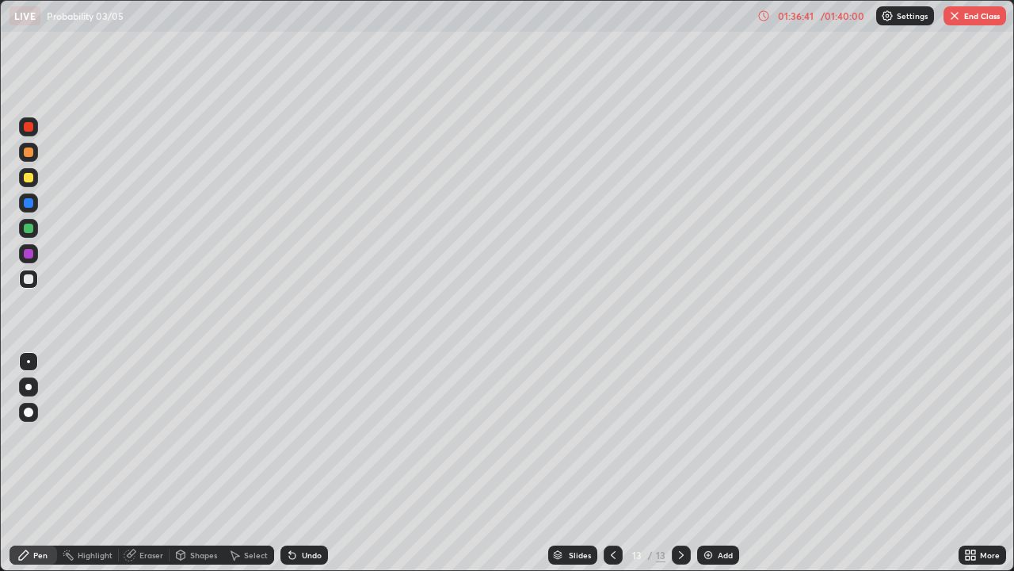
click at [972, 20] on button "End Class" at bounding box center [975, 15] width 63 height 19
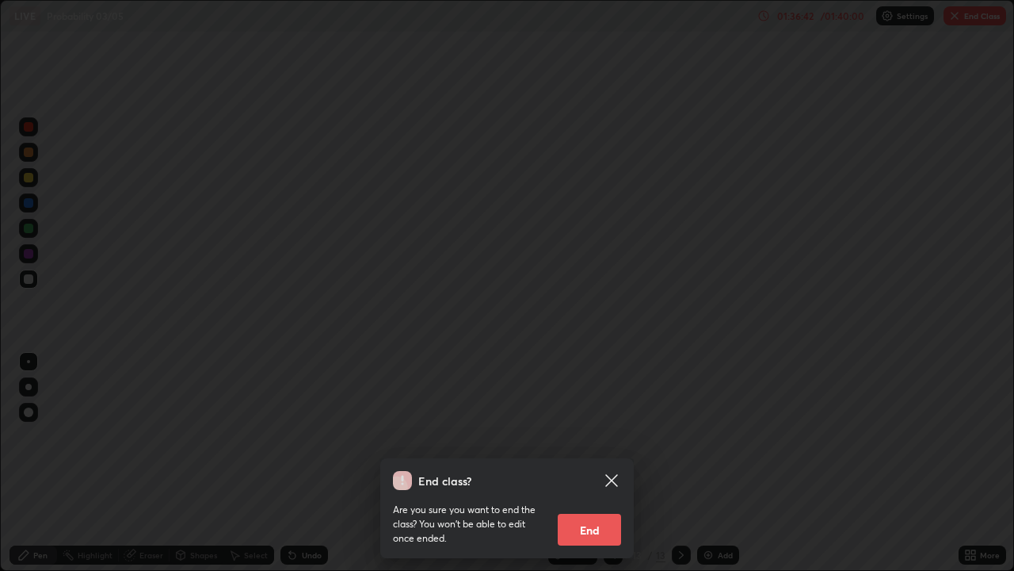
click at [596, 463] on button "End" at bounding box center [589, 529] width 63 height 32
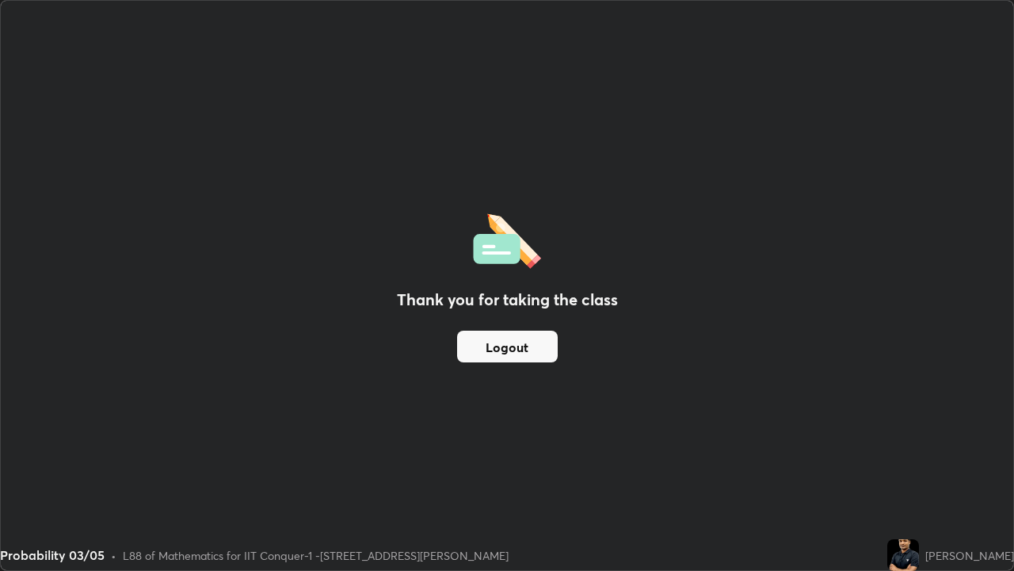
click at [524, 347] on button "Logout" at bounding box center [507, 346] width 101 height 32
